Goal: Information Seeking & Learning: Learn about a topic

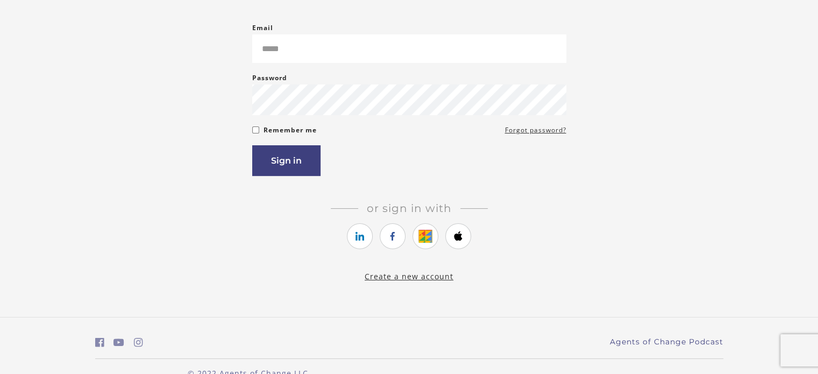
click at [417, 277] on link "Create a new account" at bounding box center [408, 276] width 89 height 10
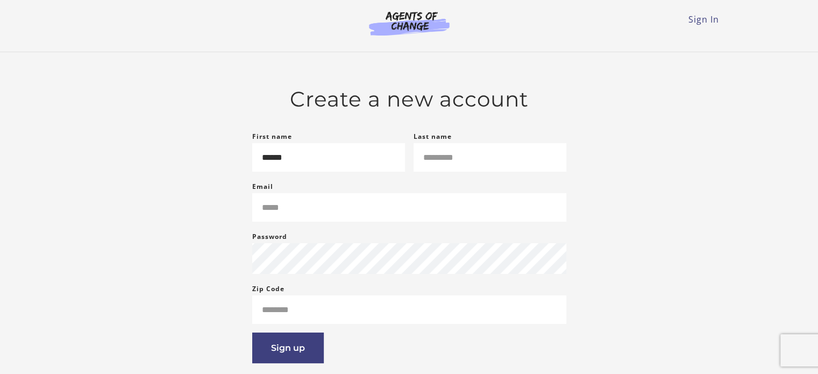
type input "******"
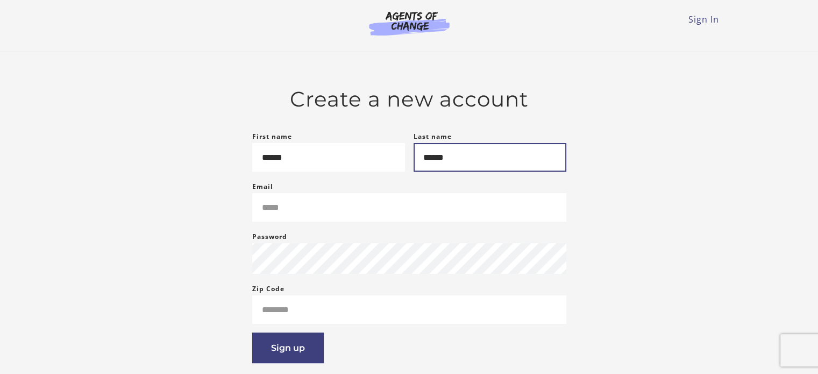
type input "******"
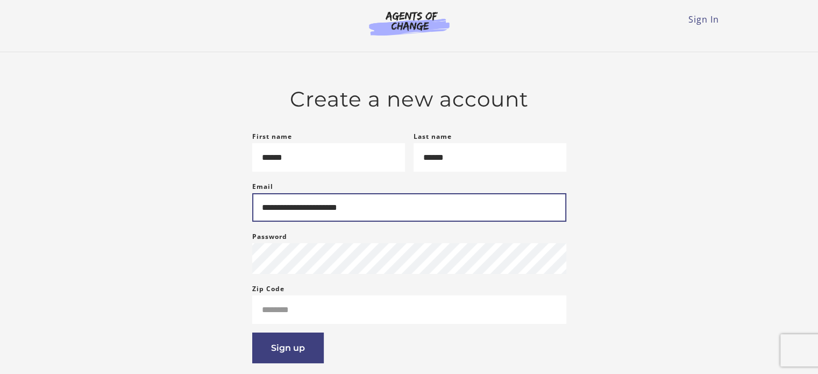
type input "**********"
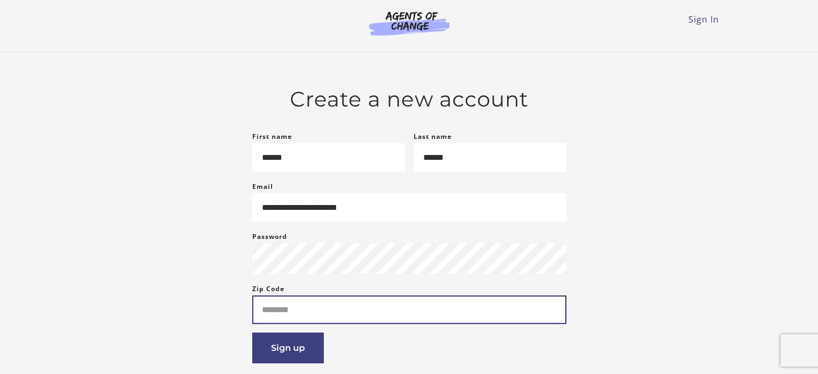
click at [310, 313] on input "Zip Code" at bounding box center [409, 309] width 314 height 28
type input "*****"
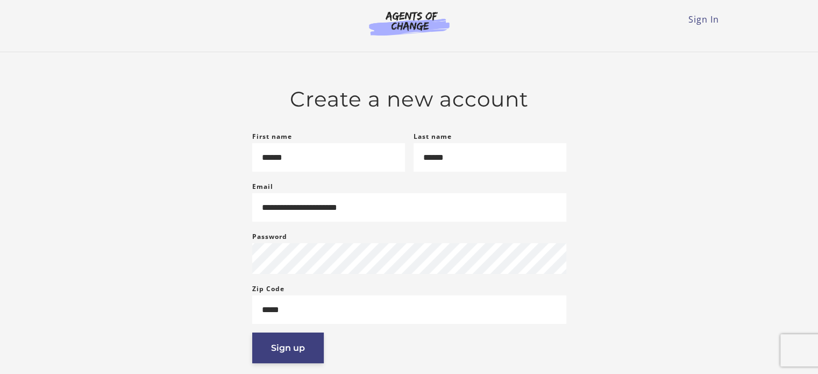
click at [271, 359] on button "Sign up" at bounding box center [288, 347] width 72 height 31
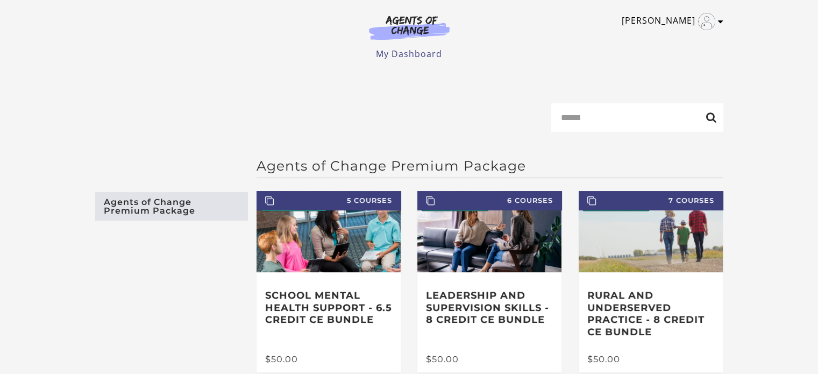
click at [684, 18] on link "[PERSON_NAME]" at bounding box center [669, 21] width 96 height 17
click at [405, 51] on link "My Dashboard" at bounding box center [409, 54] width 66 height 12
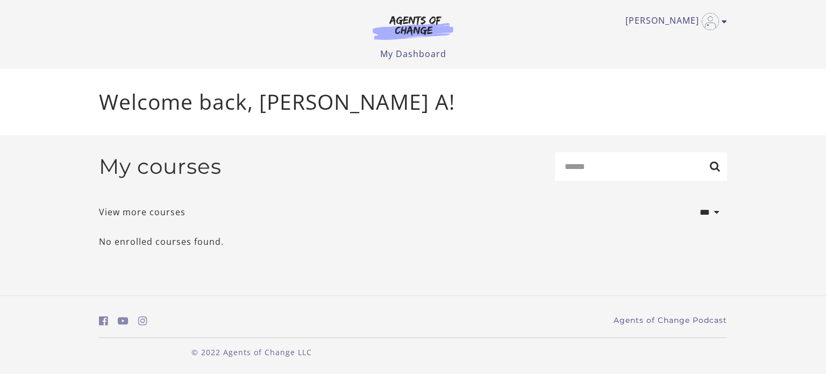
click at [423, 21] on img at bounding box center [412, 27] width 103 height 25
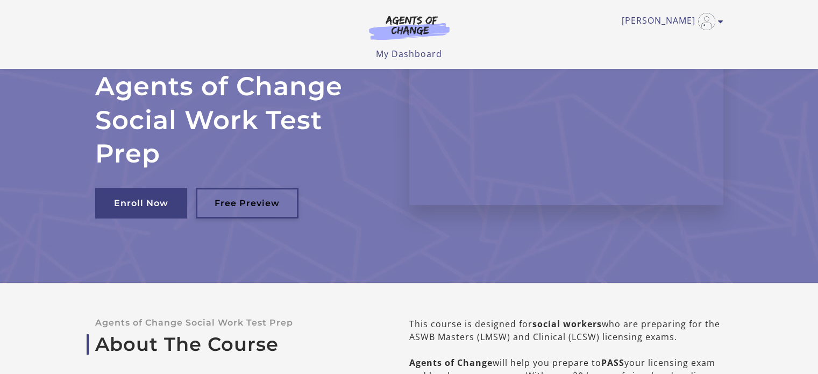
click at [258, 206] on link "Free Preview" at bounding box center [247, 203] width 103 height 31
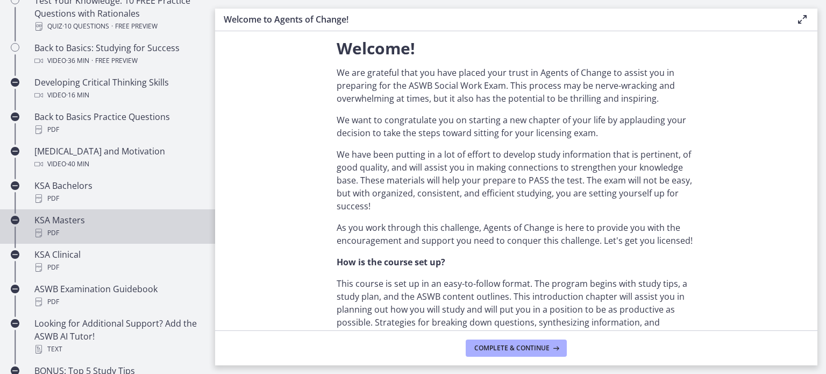
scroll to position [376, 0]
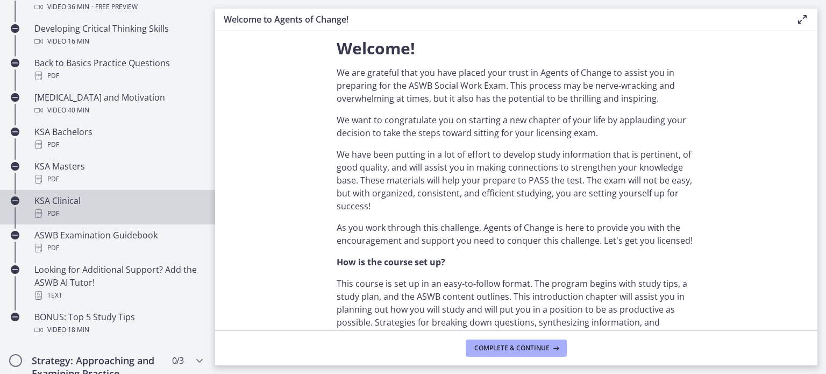
click at [71, 214] on div "PDF" at bounding box center [118, 213] width 168 height 13
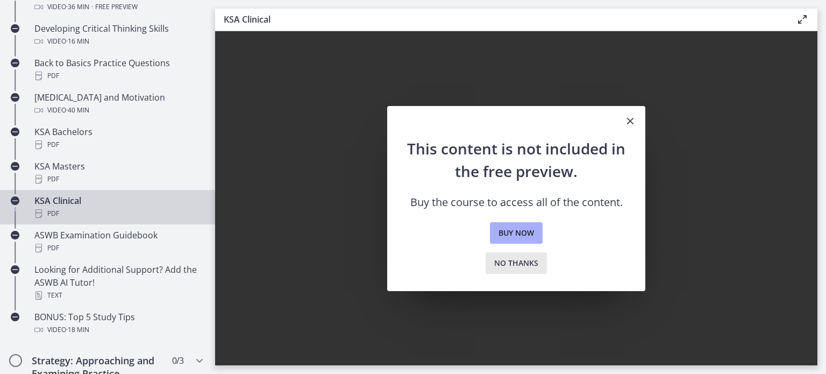
click at [505, 262] on span "No thanks" at bounding box center [516, 262] width 44 height 13
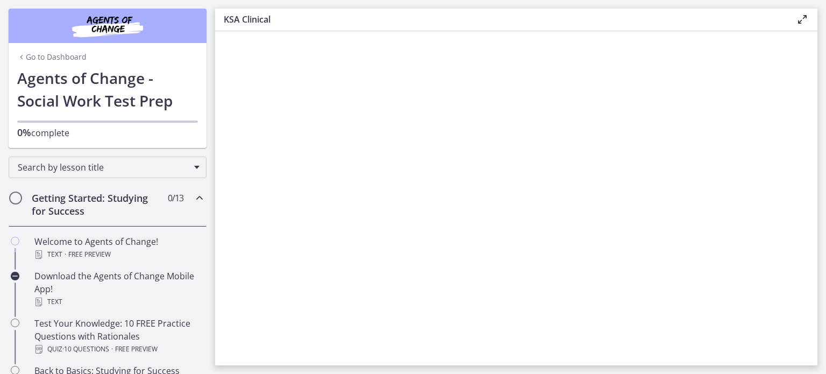
click at [51, 58] on link "Go to Dashboard" at bounding box center [51, 57] width 69 height 11
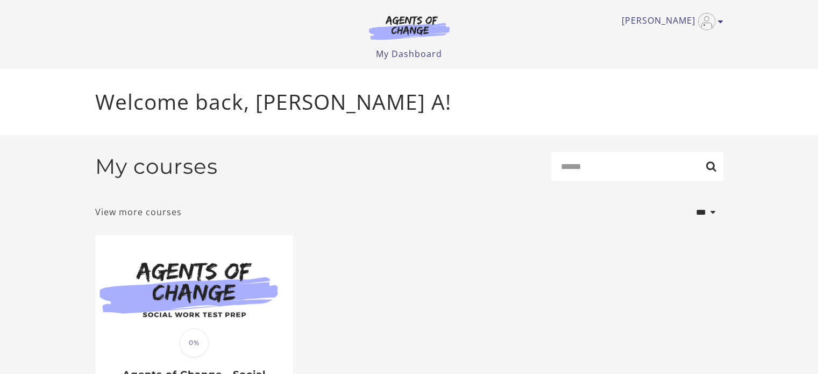
click at [125, 217] on link "View more courses" at bounding box center [138, 211] width 87 height 13
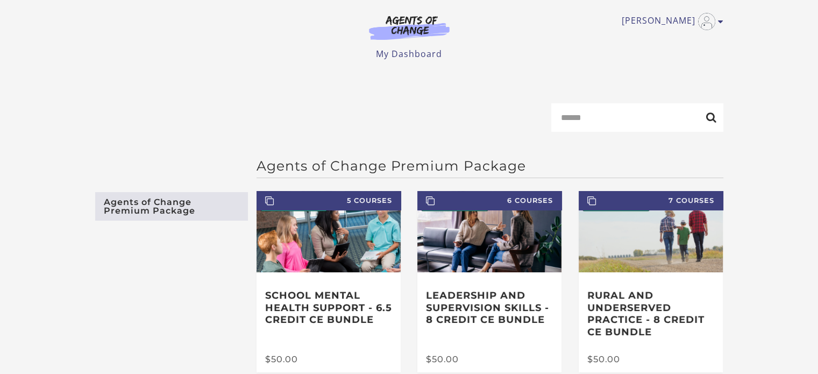
click at [193, 201] on link "Agents of Change Premium Package" at bounding box center [171, 206] width 153 height 28
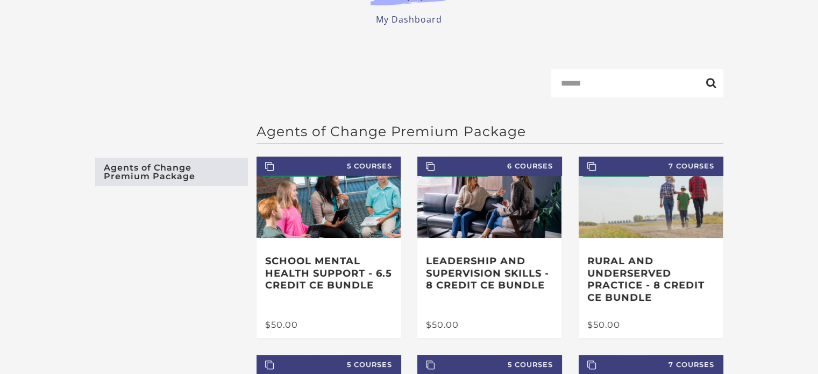
scroll to position [54, 0]
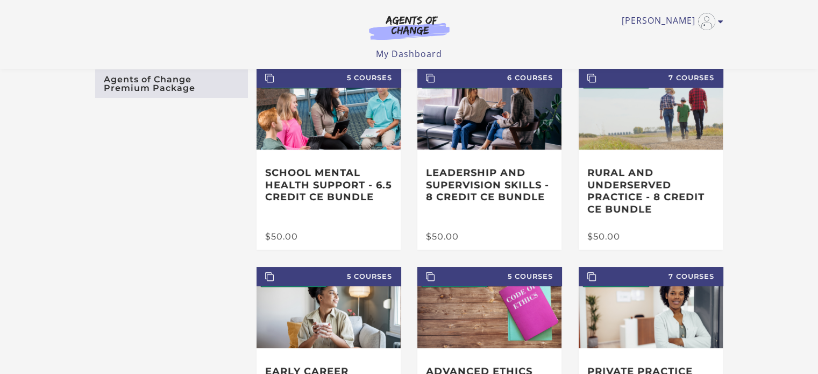
click at [179, 89] on link "Agents of Change Premium Package" at bounding box center [171, 83] width 153 height 28
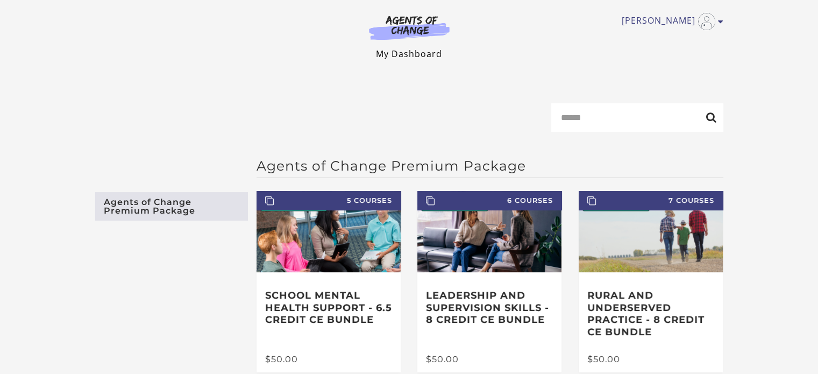
click at [398, 53] on link "My Dashboard" at bounding box center [409, 54] width 66 height 12
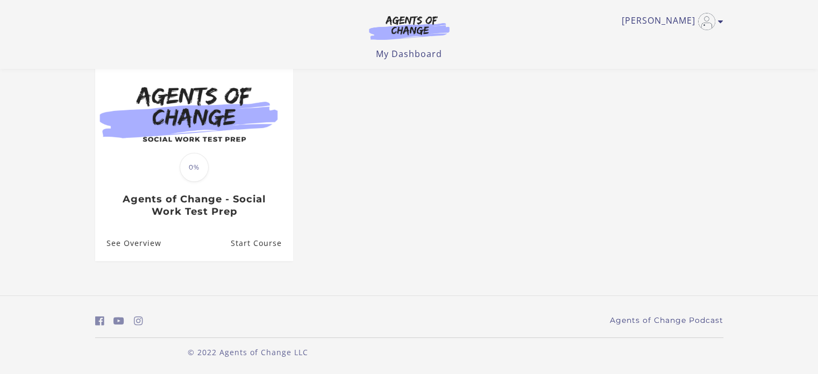
scroll to position [108, 0]
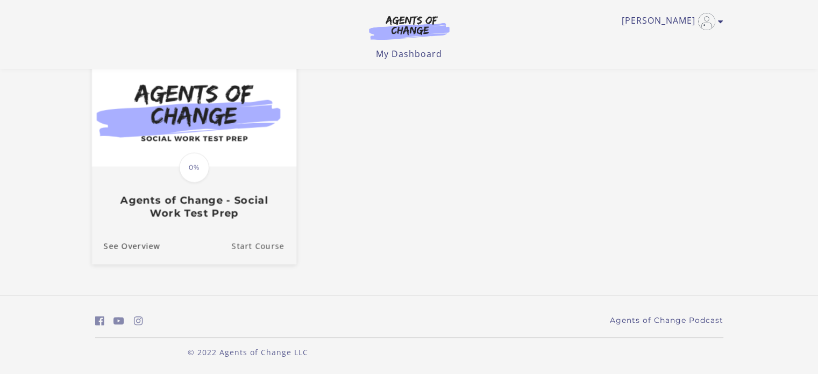
click at [259, 249] on link "Start Course" at bounding box center [263, 246] width 65 height 36
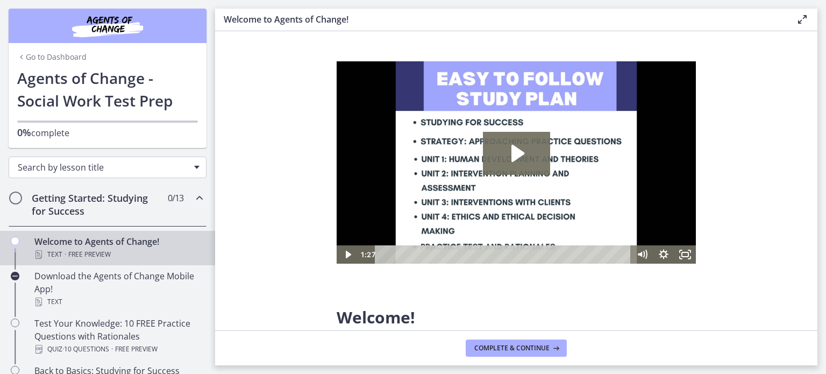
click at [92, 168] on span "Search by lesson title" at bounding box center [103, 167] width 171 height 12
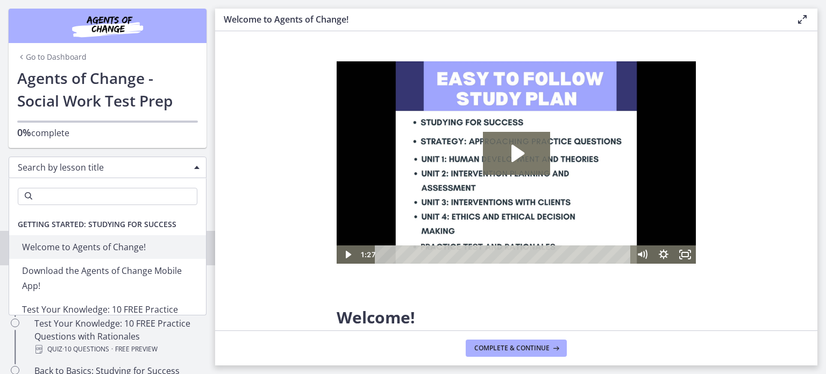
click at [101, 232] on span "Getting Started: Studying for Success" at bounding box center [97, 224] width 176 height 22
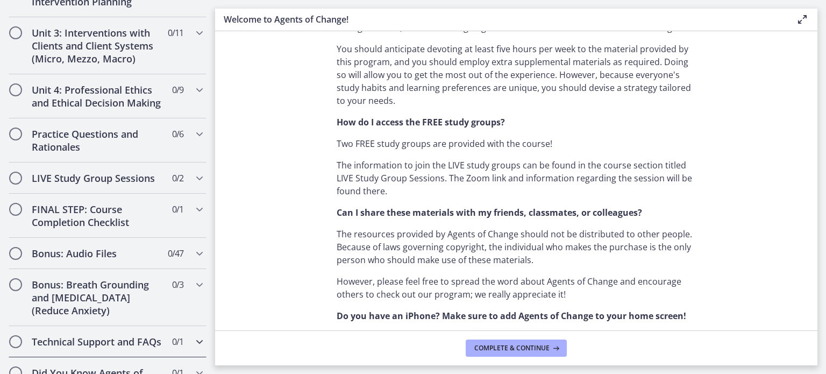
scroll to position [938, 0]
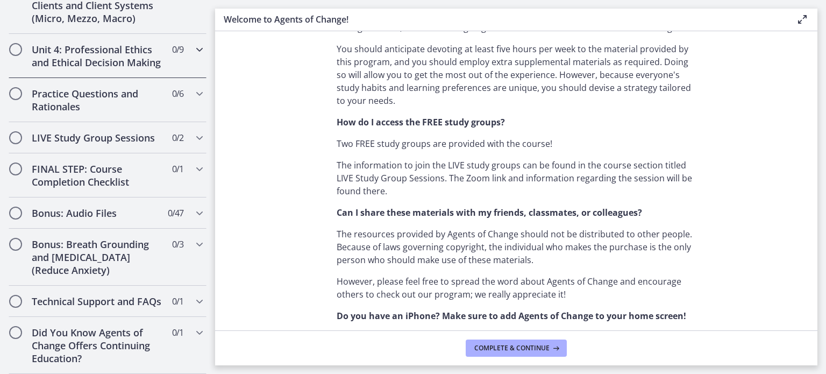
click at [80, 49] on h2 "Unit 4: Professional Ethics and Ethical Decision Making" at bounding box center [97, 56] width 131 height 26
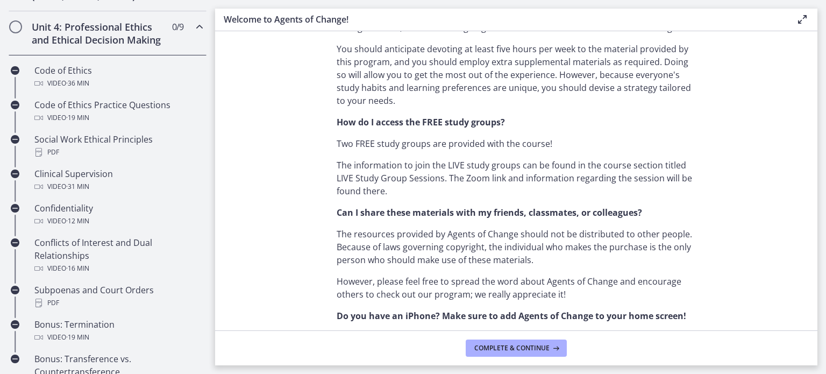
scroll to position [443, 0]
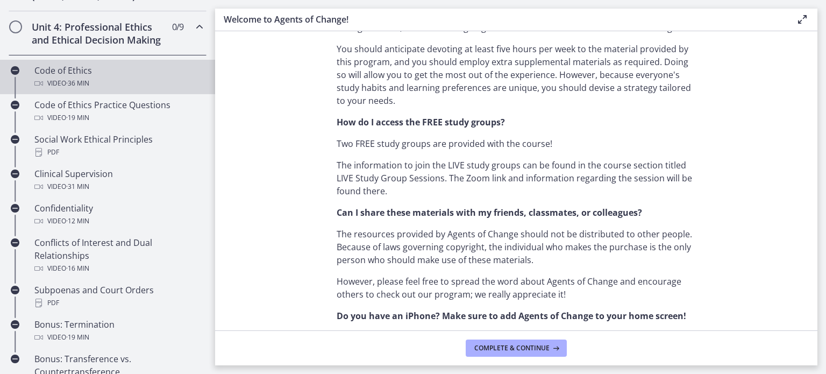
click at [70, 90] on span "· 36 min" at bounding box center [77, 83] width 23 height 13
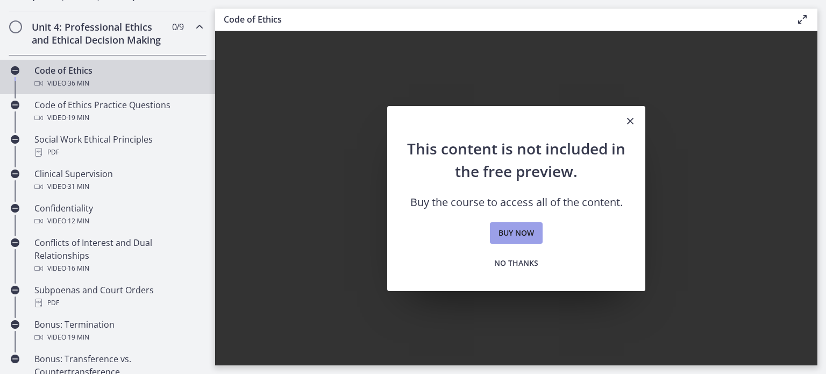
click at [525, 232] on span "Buy now" at bounding box center [515, 232] width 35 height 13
